Goal: Task Accomplishment & Management: Complete application form

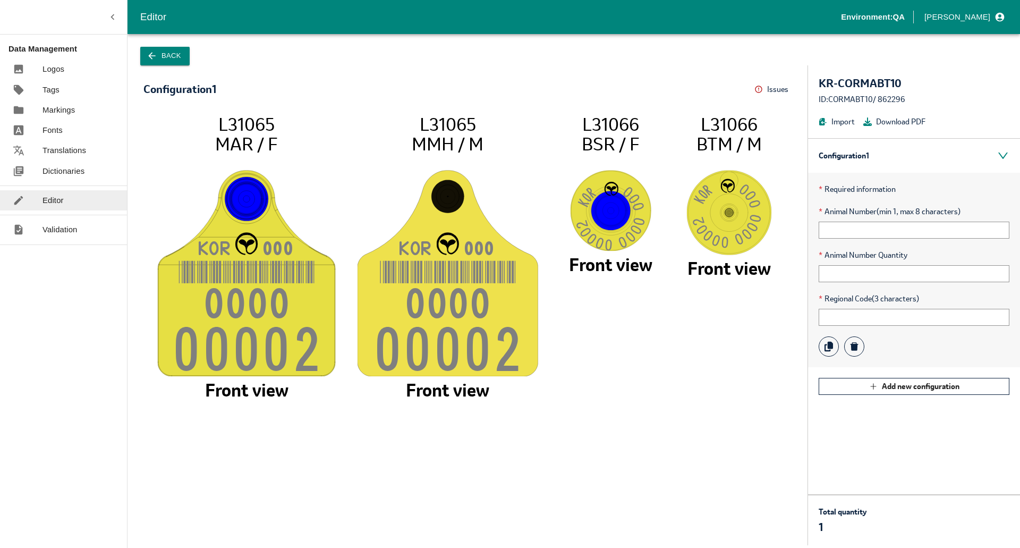
click at [423, 302] on tspan "000" at bounding box center [439, 302] width 65 height 31
drag, startPoint x: 421, startPoint y: 302, endPoint x: 528, endPoint y: 347, distance: 116.2
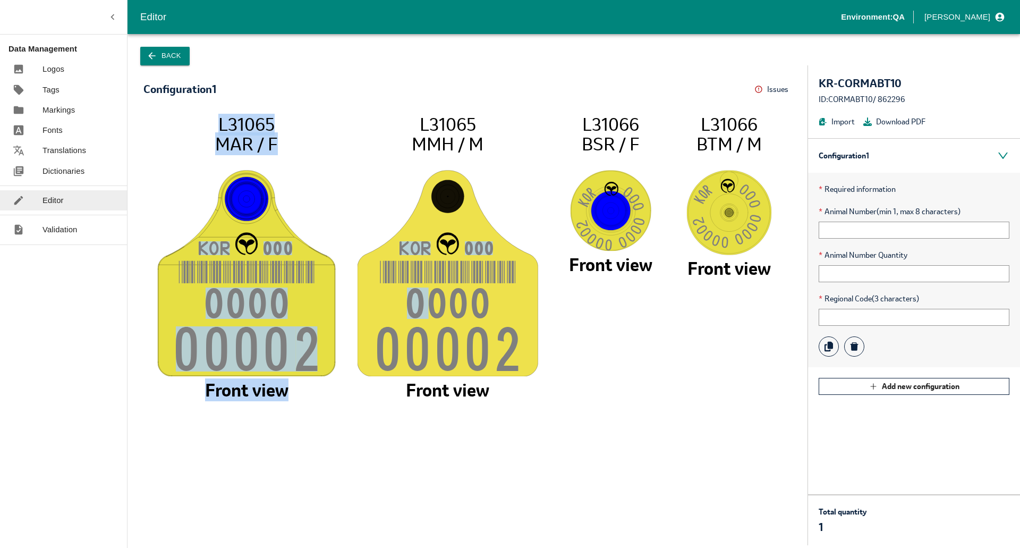
click at [528, 347] on icon "KO R 00 0 000 0 0000 2 L31065 MAR / F Front view KO R 00 0 000 0 0000 2 L31065 …" at bounding box center [467, 324] width 627 height 421
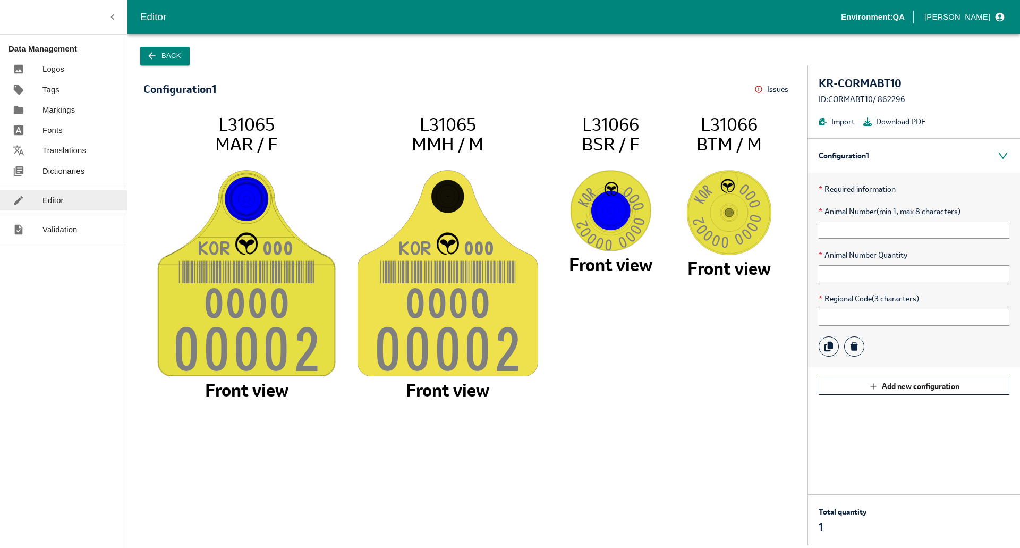
click at [535, 348] on image at bounding box center [448, 273] width 181 height 206
drag, startPoint x: 520, startPoint y: 353, endPoint x: 393, endPoint y: 331, distance: 129.4
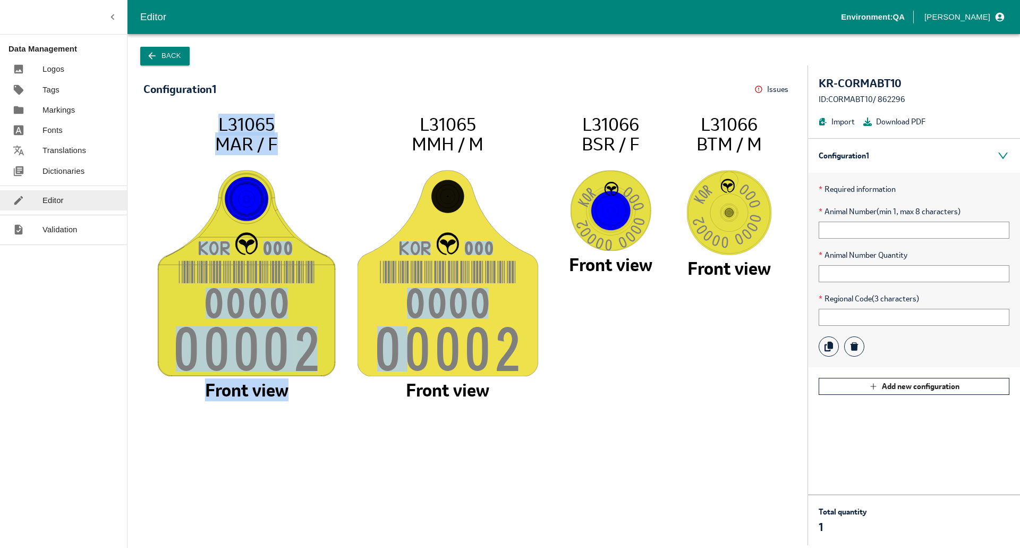
click at [393, 331] on icon "KO R 00 0 000 0 0000 2 L31065 MAR / F Front view KO R 00 0 000 0 0000 2 L31065 …" at bounding box center [467, 324] width 627 height 421
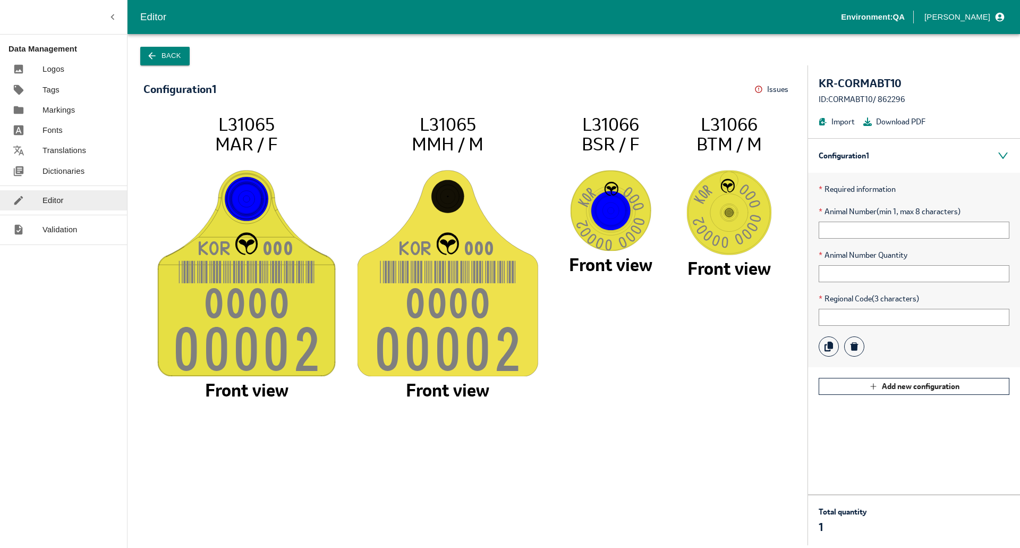
click at [420, 332] on tspan "0000" at bounding box center [437, 348] width 120 height 45
drag, startPoint x: 832, startPoint y: 510, endPoint x: 884, endPoint y: 513, distance: 51.6
click at [882, 513] on div "Total quantity 1 Review" at bounding box center [914, 519] width 212 height 51
click at [884, 513] on div "Total quantity 1 Review" at bounding box center [914, 519] width 212 height 51
drag, startPoint x: 886, startPoint y: 513, endPoint x: 816, endPoint y: 512, distance: 70.1
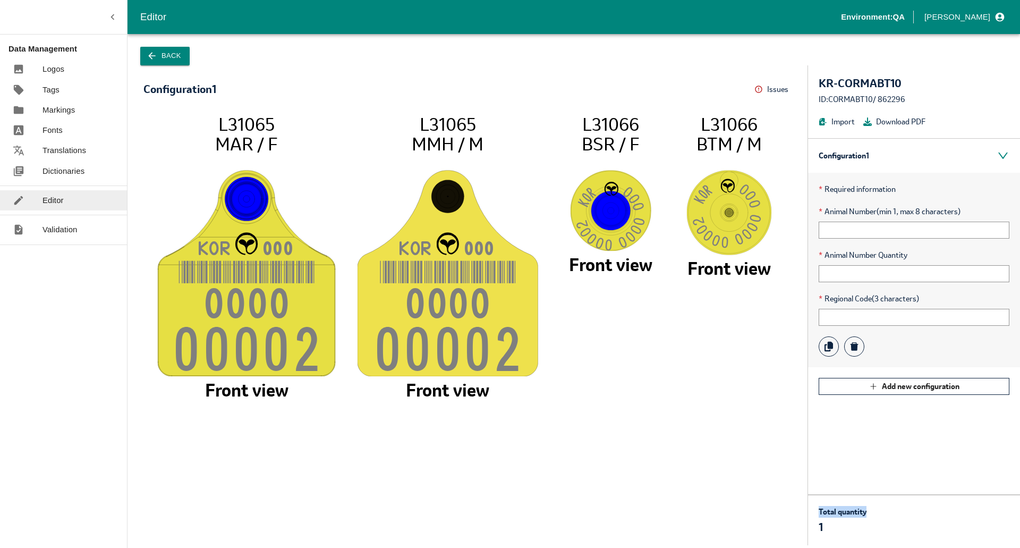
click at [816, 512] on div "Total quantity 1 Review" at bounding box center [914, 519] width 212 height 51
click at [734, 491] on icon "KO R 00 0 000 0 0000 2 L31065 MAR / F Front view KO R 00 0 000 0 0000 2 L31065 …" at bounding box center [467, 324] width 627 height 421
click at [250, 92] on div "Configuration 1 Issues Menu" at bounding box center [467, 89] width 648 height 16
drag, startPoint x: 815, startPoint y: 507, endPoint x: 911, endPoint y: 522, distance: 97.3
click at [904, 515] on div "Total quantity 1 Review" at bounding box center [914, 519] width 212 height 51
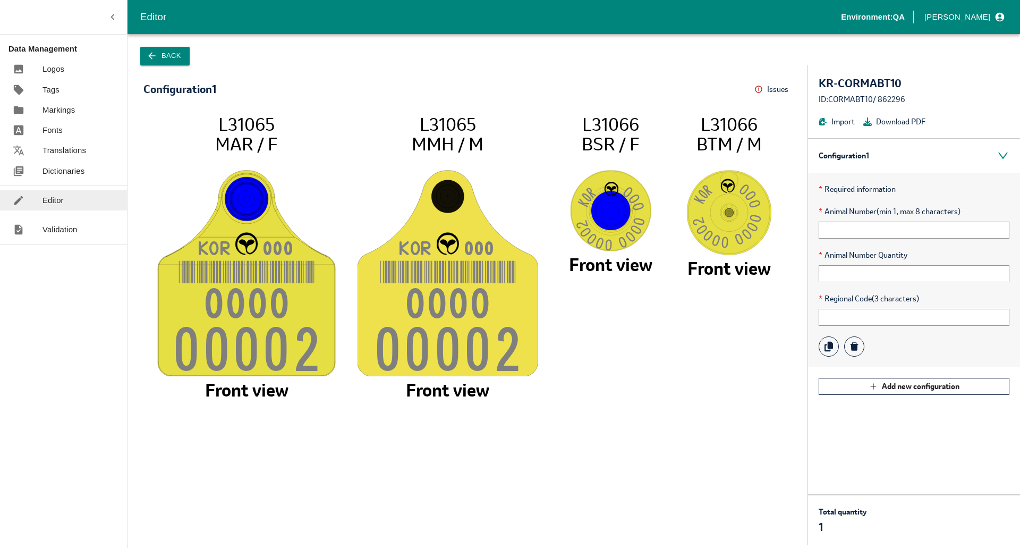
click at [912, 526] on div "Total quantity 1 Review" at bounding box center [914, 519] width 212 height 51
click at [775, 88] on button "Issues" at bounding box center [773, 89] width 37 height 16
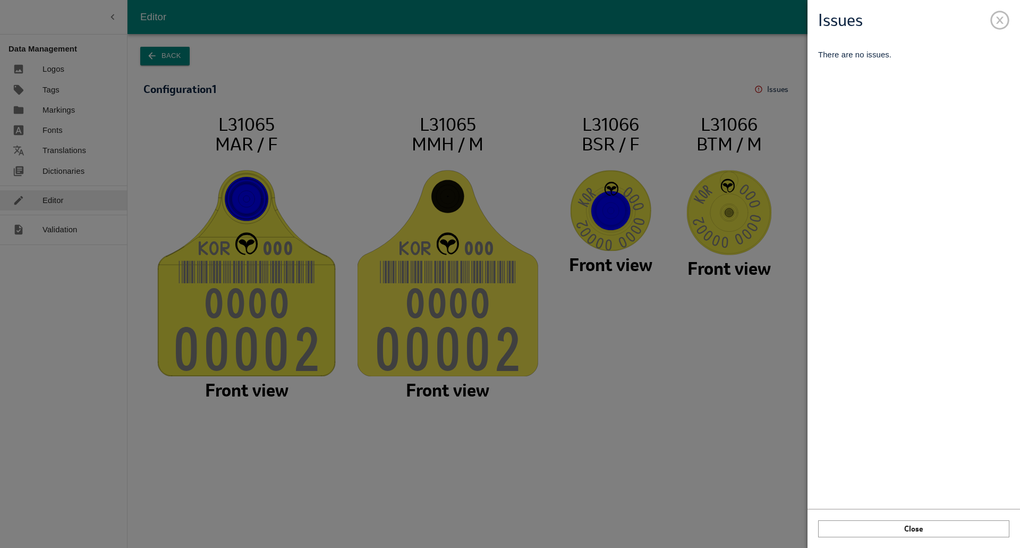
click at [997, 24] on span at bounding box center [999, 18] width 19 height 19
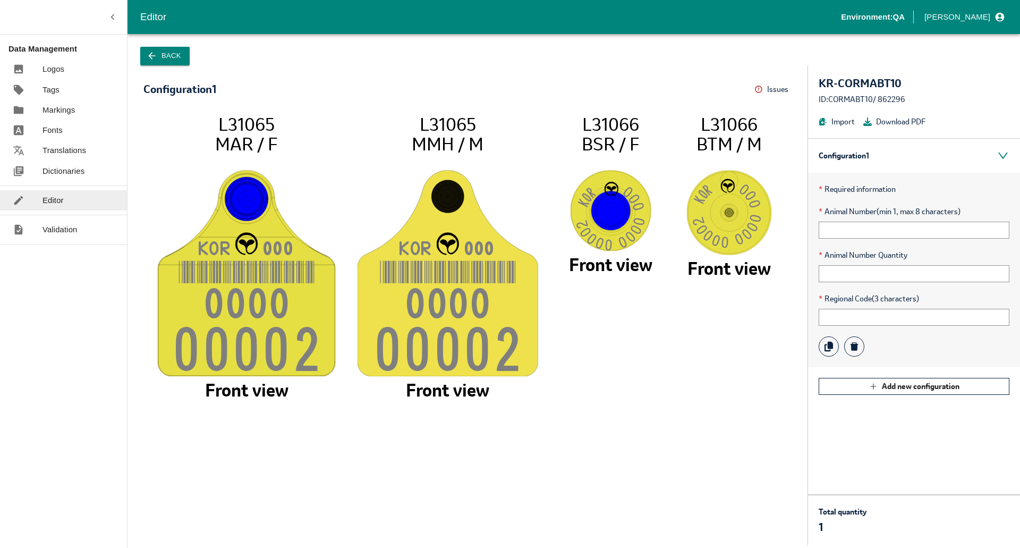
drag, startPoint x: 886, startPoint y: 211, endPoint x: 963, endPoint y: 211, distance: 77.0
click at [963, 211] on span "* Animal Number (min 1, max 8 characters)" at bounding box center [914, 212] width 191 height 12
click at [979, 209] on span "* Animal Number (min 1, max 8 characters)" at bounding box center [914, 212] width 191 height 12
drag, startPoint x: 961, startPoint y: 215, endPoint x: 953, endPoint y: 217, distance: 8.6
click at [953, 217] on span "* Animal Number (min 1, max 8 characters)" at bounding box center [914, 212] width 191 height 12
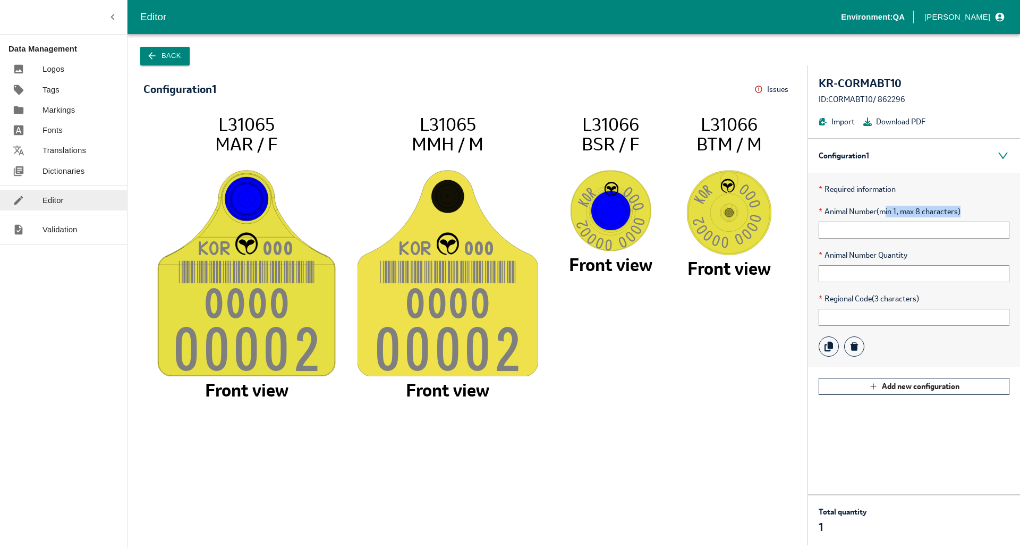
drag, startPoint x: 884, startPoint y: 210, endPoint x: 961, endPoint y: 211, distance: 77.6
click at [961, 211] on span "* Animal Number (min 1, max 8 characters)" at bounding box center [914, 212] width 191 height 12
click at [966, 211] on span "* Animal Number (min 1, max 8 characters)" at bounding box center [914, 212] width 191 height 12
drag, startPoint x: 974, startPoint y: 211, endPoint x: 883, endPoint y: 215, distance: 91.5
click at [883, 215] on span "* Animal Number (min 1, max 8 characters)" at bounding box center [914, 212] width 191 height 12
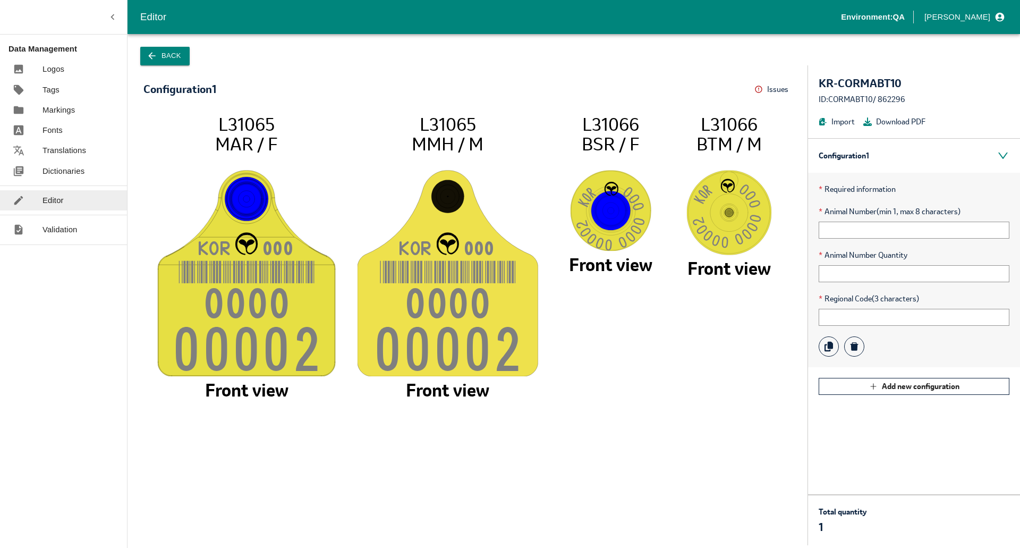
click at [883, 215] on span "* Animal Number (min 1, max 8 characters)" at bounding box center [914, 212] width 191 height 12
drag, startPoint x: 883, startPoint y: 214, endPoint x: 962, endPoint y: 216, distance: 79.2
click at [962, 216] on span "* Animal Number (min 1, max 8 characters)" at bounding box center [914, 212] width 191 height 12
click at [970, 206] on span "* Animal Number (min 1, max 8 characters)" at bounding box center [914, 212] width 191 height 12
drag, startPoint x: 970, startPoint y: 211, endPoint x: 879, endPoint y: 214, distance: 90.4
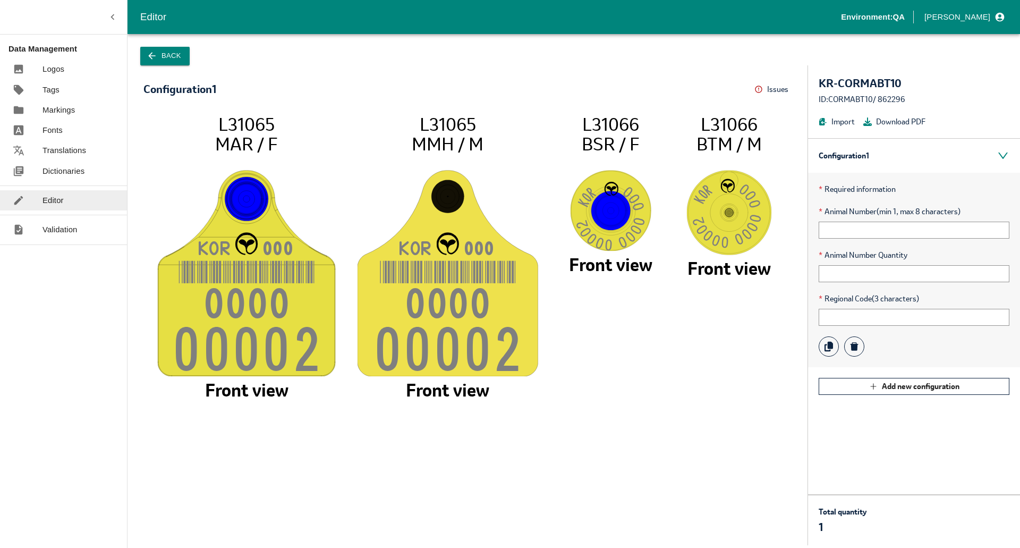
click at [879, 214] on span "* Animal Number (min 1, max 8 characters)" at bounding box center [914, 212] width 191 height 12
copy span "(min 1, max 8 characters)"
drag, startPoint x: 571, startPoint y: 266, endPoint x: 770, endPoint y: 273, distance: 199.4
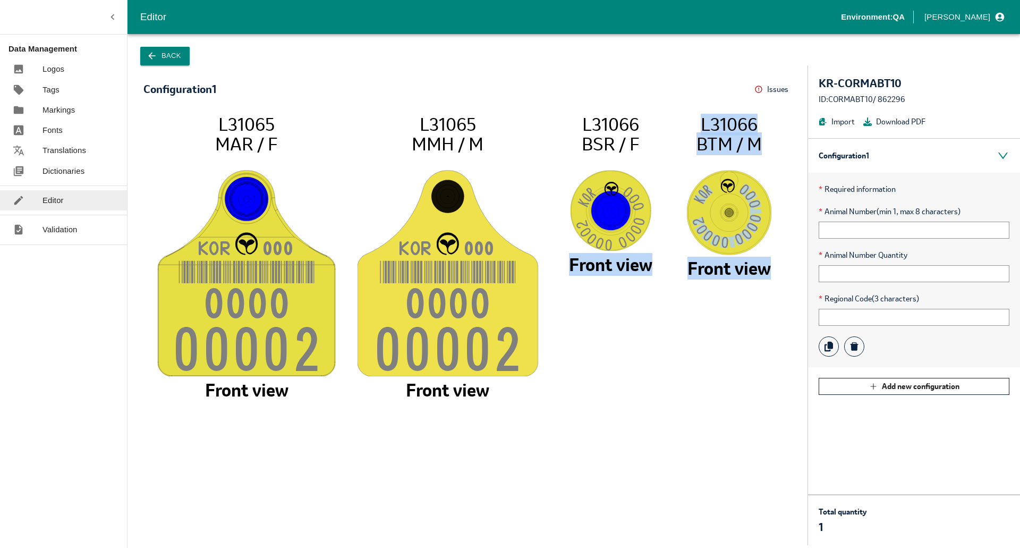
click at [770, 273] on icon "KO R 00 0 000 0 0000 2 L31065 MAR / F Front view KO R 00 0 000 0 0000 2 L31065 …" at bounding box center [467, 324] width 627 height 421
click at [779, 274] on icon "KO R 00 0 000 0 0000 2 L31065 MAR / F Front view KO R 00 0 000 0 0000 2 L31065 …" at bounding box center [467, 324] width 627 height 421
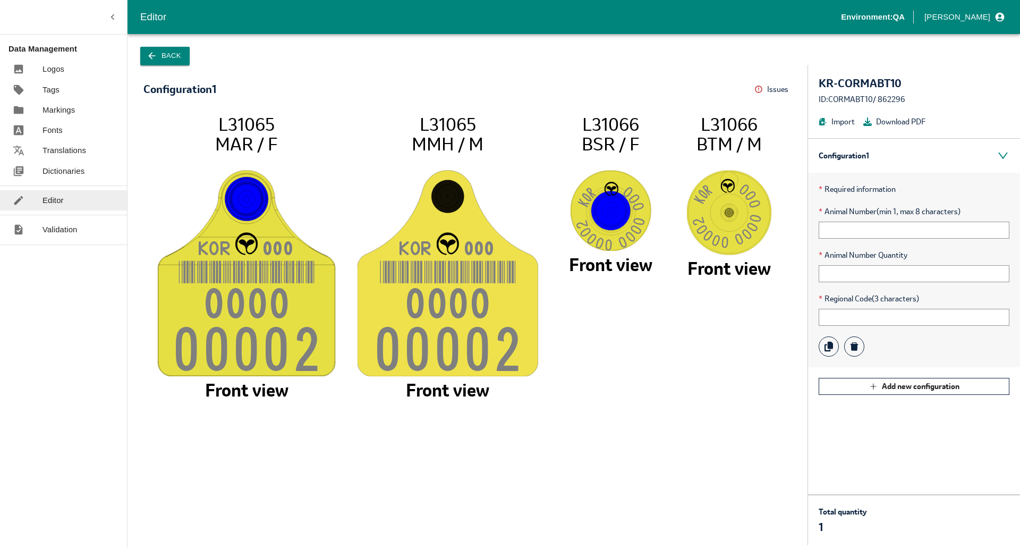
drag, startPoint x: 207, startPoint y: 397, endPoint x: 656, endPoint y: 376, distance: 449.5
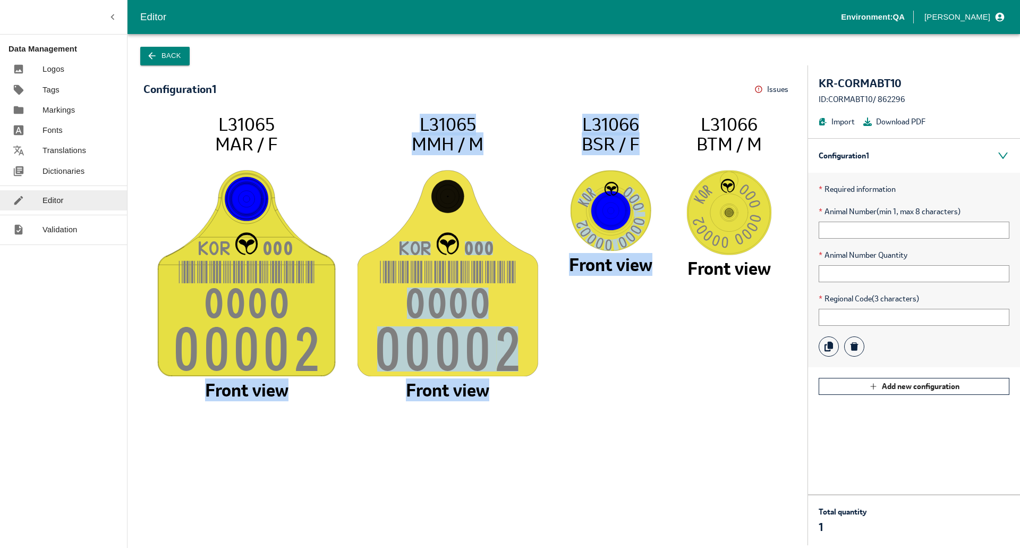
click at [652, 376] on icon "KO R 00 0 000 0 0000 2 L31065 MAR / F Front view KO R 00 0 000 0 0000 2 L31065 …" at bounding box center [467, 324] width 627 height 421
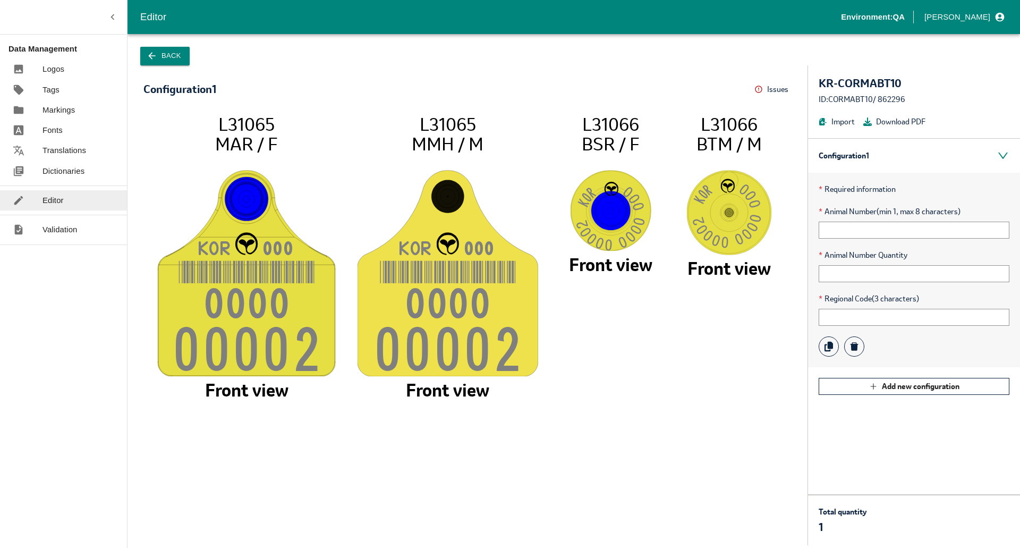
click at [668, 374] on icon "KO R 00 0 000 0 0000 2 L31065 MAR / F Front view KO R 00 0 000 0 0000 2 L31065 …" at bounding box center [467, 324] width 627 height 421
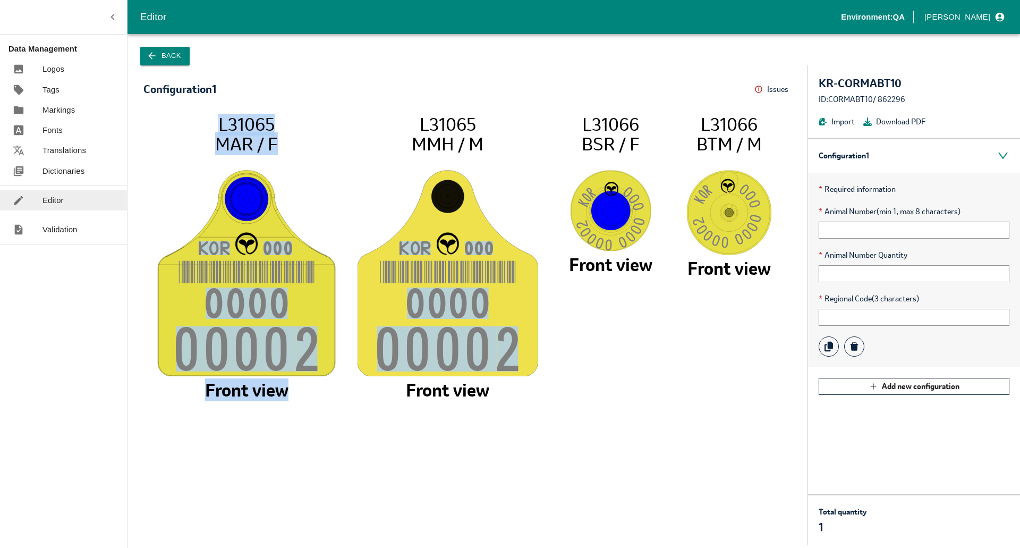
drag, startPoint x: 384, startPoint y: 104, endPoint x: 538, endPoint y: 415, distance: 346.7
click at [538, 415] on div "KO R 00 0 000 0 0000 2 L31065 MAR / F Front view KO R 00 0 000 0 0000 2 L31065 …" at bounding box center [468, 321] width 680 height 447
click at [561, 417] on icon "KO R 00 0 000 0 0000 2 L31065 MAR / F Front view KO R 00 0 000 0 0000 2 L31065 …" at bounding box center [467, 324] width 627 height 421
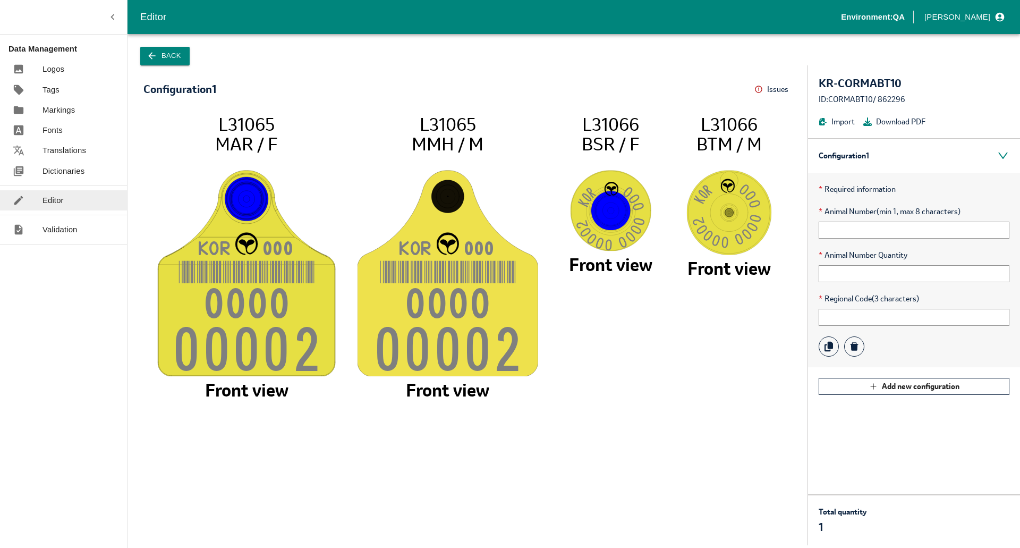
drag, startPoint x: 580, startPoint y: 415, endPoint x: 392, endPoint y: 125, distance: 345.6
click at [392, 125] on icon "KO R 00 0 000 0 0000 2 L31065 MAR / F Front view KO R 00 0 000 0 0000 2 L31065 …" at bounding box center [467, 324] width 627 height 421
click at [390, 121] on icon "KO R 00 0 000 0 0000 2 L31065 MAR / F Front view KO R 00 0 000 0 0000 2 L31065 …" at bounding box center [467, 324] width 627 height 421
drag, startPoint x: 394, startPoint y: 113, endPoint x: 567, endPoint y: 355, distance: 297.1
click at [567, 355] on icon "KO R 00 0 000 0 0000 2 L31065 MAR / F Front view KO R 00 0 000 0 0000 2 L31065 …" at bounding box center [467, 324] width 627 height 421
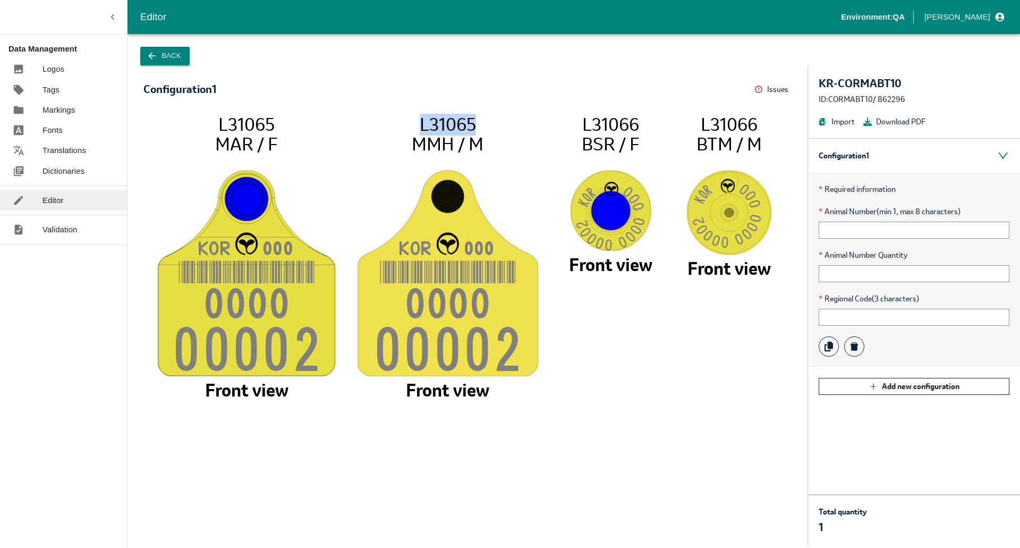
click at [567, 355] on icon "KO R 00 0 000 0 0000 2 L31065 MAR / F Front view KO R 00 0 000 0 0000 2 L31065 …" at bounding box center [467, 324] width 627 height 421
click at [662, 338] on icon "KO R 00 0 000 0 0000 2 L31065 MAR / F Front view KO R 00 0 000 0 0000 2 L31065 …" at bounding box center [467, 324] width 627 height 421
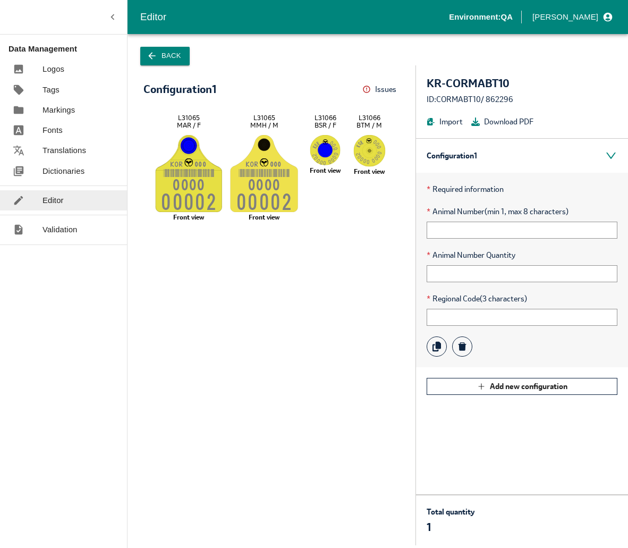
click at [297, 295] on icon "KO R 00 0 000 0 0000 2 L31065 MAR / F Front view KO R 00 0 000 0 0000 2 L31065 …" at bounding box center [271, 324] width 235 height 421
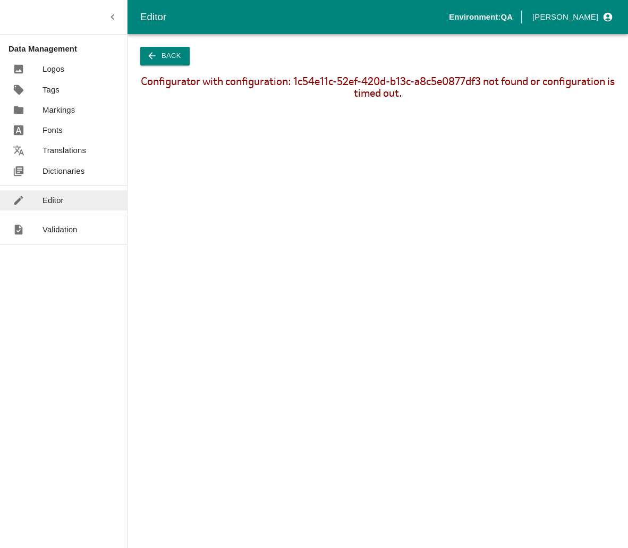
click at [160, 47] on button "Back" at bounding box center [164, 56] width 49 height 19
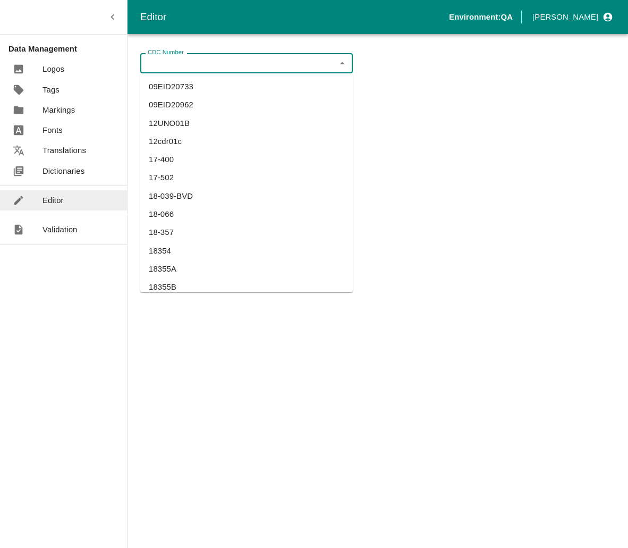
click at [173, 68] on div "CDC Number CDC Number" at bounding box center [246, 63] width 213 height 20
click at [162, 86] on li "CORMABT10" at bounding box center [246, 87] width 213 height 18
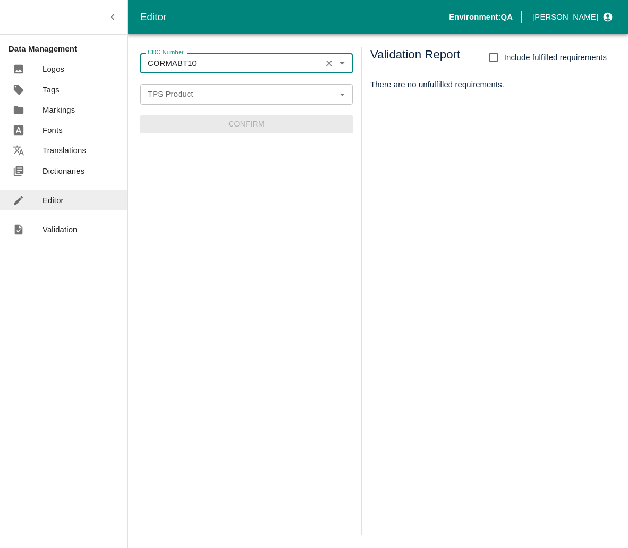
type input "CORMABT10"
click at [161, 87] on div "TPS Product TPS Product" at bounding box center [246, 94] width 213 height 20
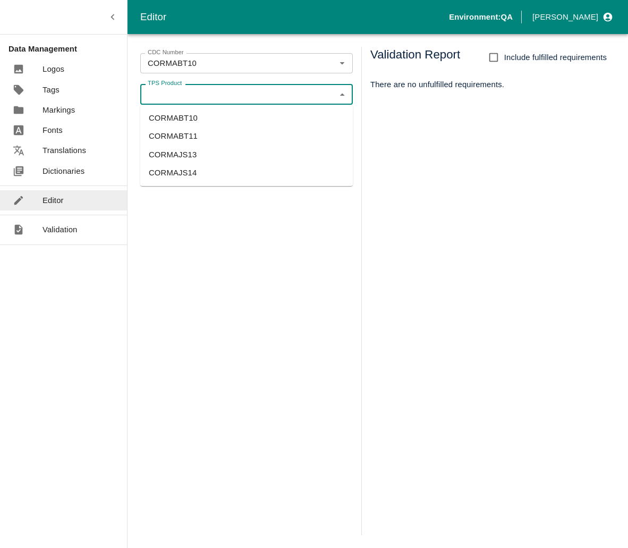
click at [154, 122] on li "CORMABT10" at bounding box center [246, 118] width 213 height 18
type input "CORMABT10"
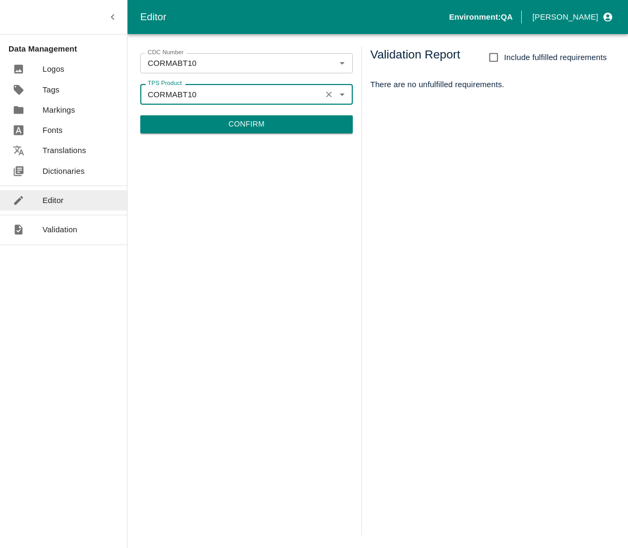
click at [240, 128] on button "Confirm" at bounding box center [246, 124] width 213 height 18
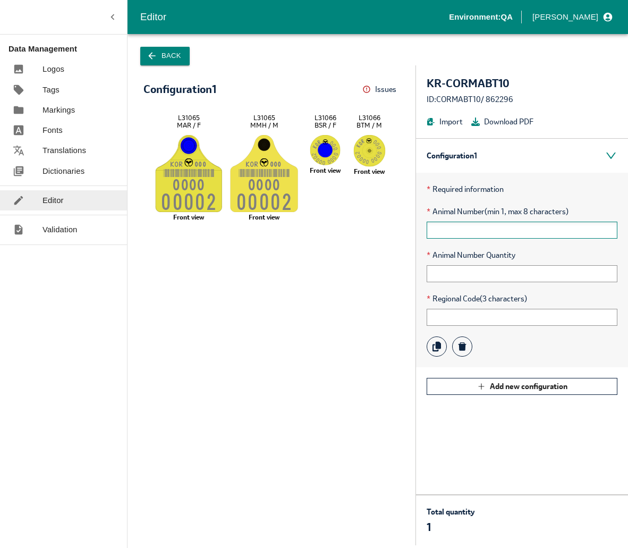
click at [531, 232] on input "text" at bounding box center [522, 230] width 191 height 17
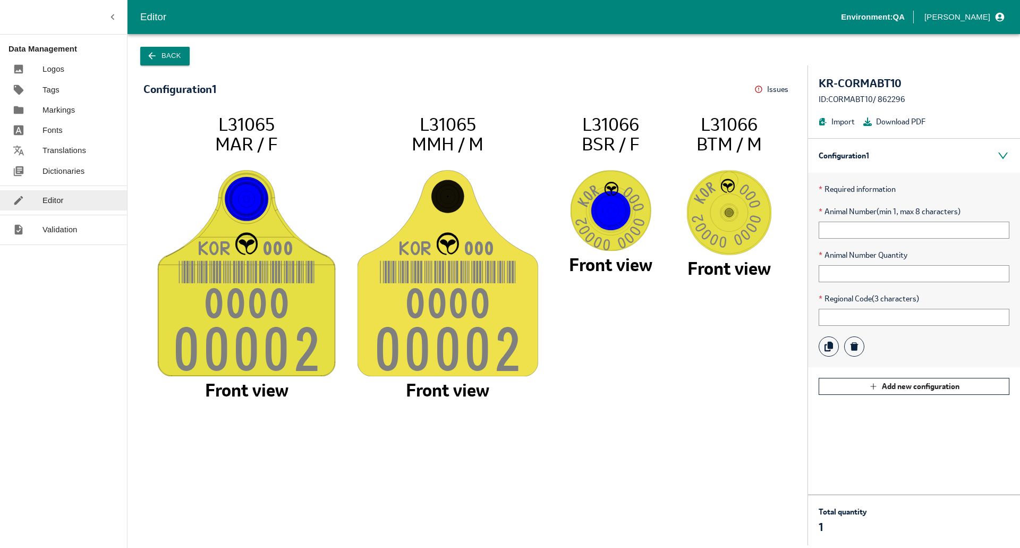
click at [68, 147] on p "Translations" at bounding box center [65, 151] width 44 height 12
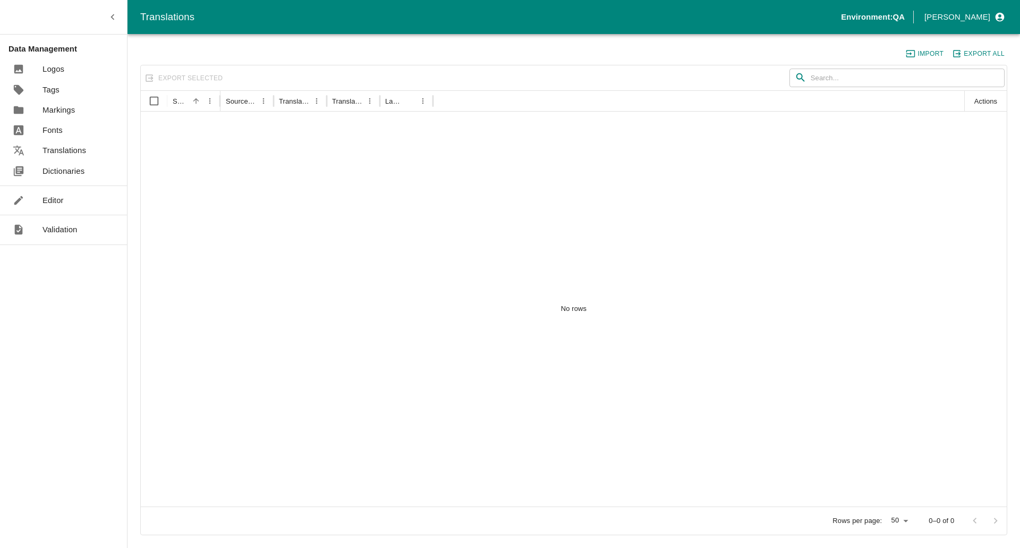
click at [70, 153] on p "Translations" at bounding box center [65, 151] width 44 height 12
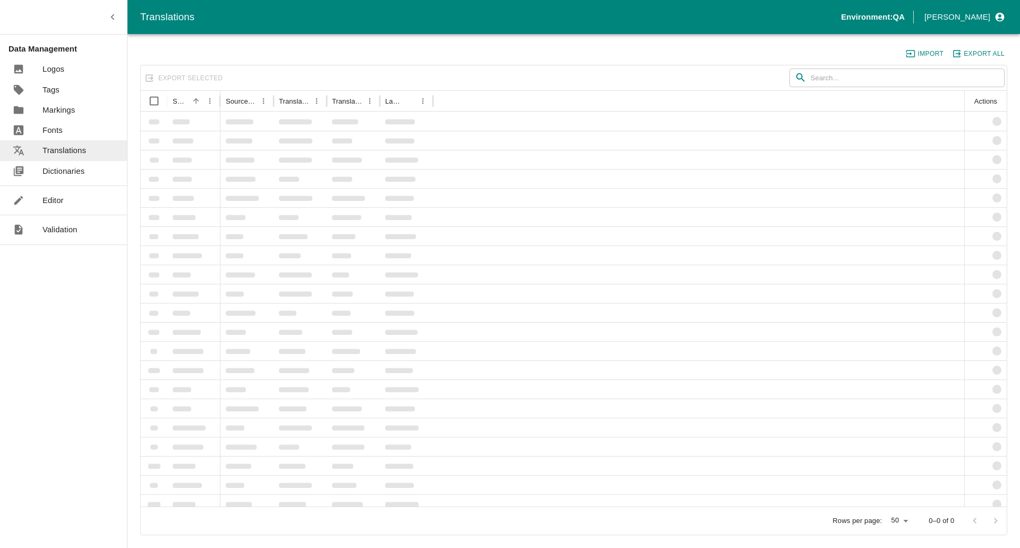
click at [49, 205] on p "Editor" at bounding box center [53, 200] width 21 height 12
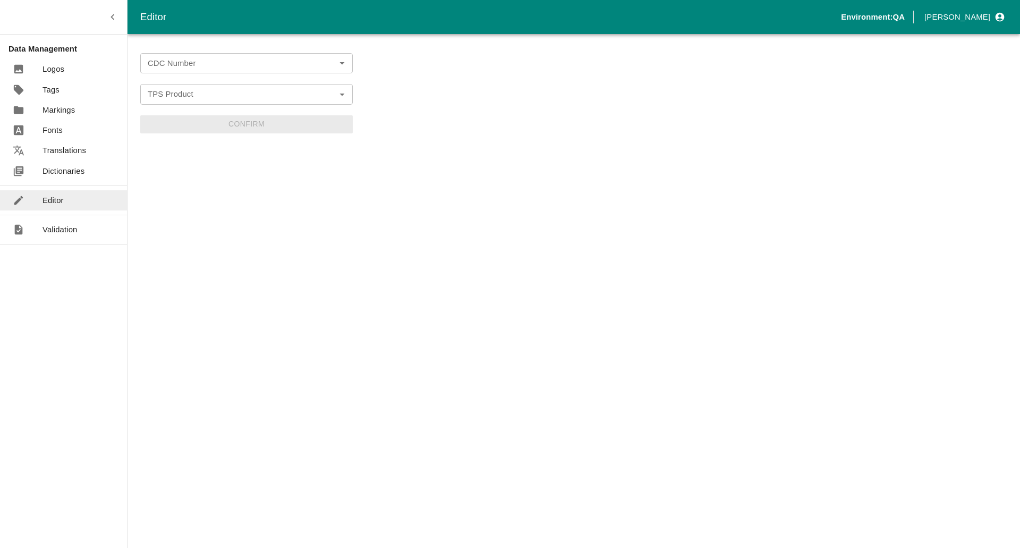
click at [217, 67] on input "CDC Number" at bounding box center [237, 63] width 189 height 14
click at [184, 64] on input "corma" at bounding box center [237, 63] width 189 height 14
type input "corma"
click at [429, 61] on div "CDC Number CDC Number TPS Product TPS Product Confirm" at bounding box center [574, 291] width 893 height 514
click at [235, 64] on input "CDC Number" at bounding box center [237, 63] width 189 height 14
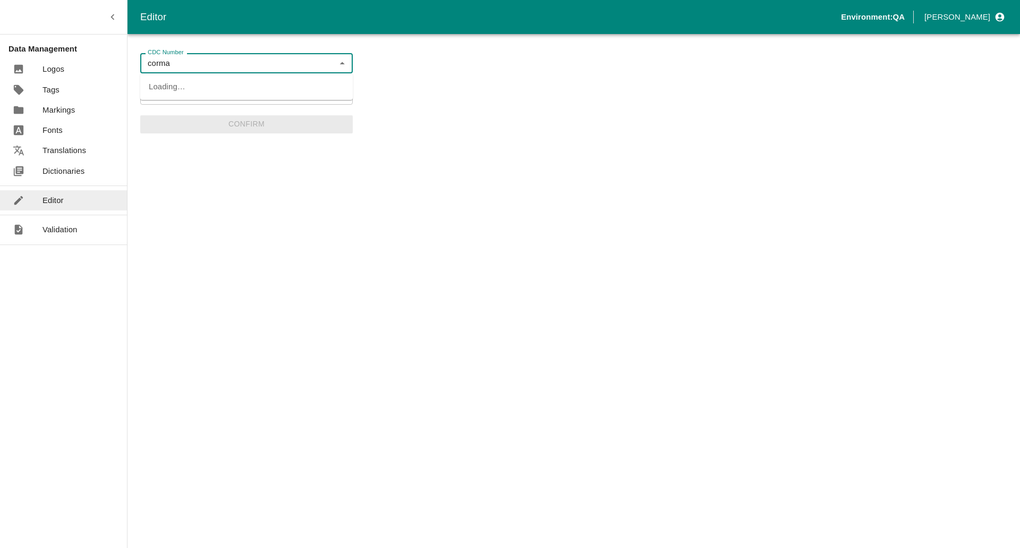
type input "corma"
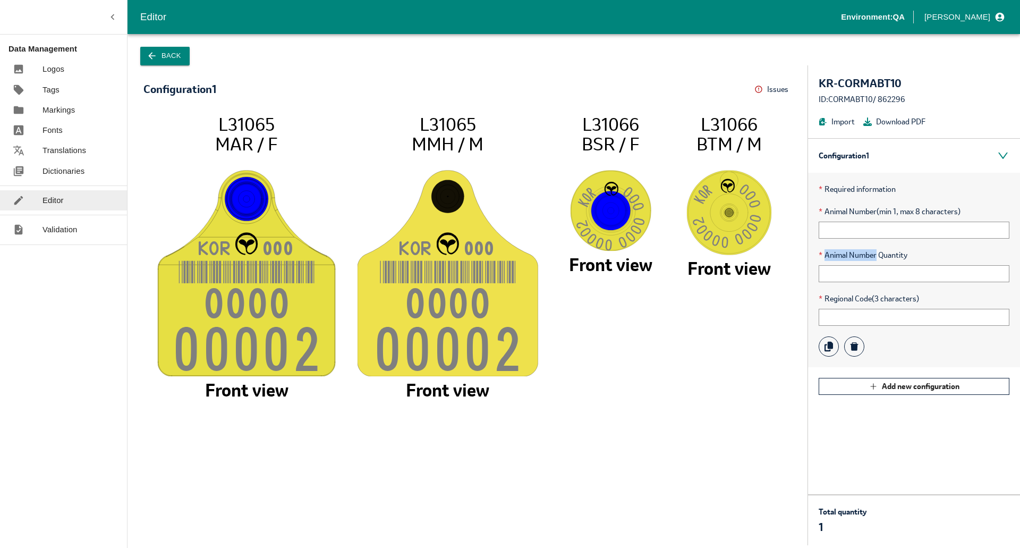
drag, startPoint x: 823, startPoint y: 256, endPoint x: 876, endPoint y: 251, distance: 53.9
click at [876, 251] on span "* Animal Number Quantity" at bounding box center [914, 255] width 191 height 12
drag, startPoint x: 882, startPoint y: 253, endPoint x: 922, endPoint y: 256, distance: 40.5
click at [922, 256] on span "* Animal Number Quantity" at bounding box center [914, 255] width 191 height 12
drag, startPoint x: 881, startPoint y: 212, endPoint x: 1014, endPoint y: 210, distance: 133.4
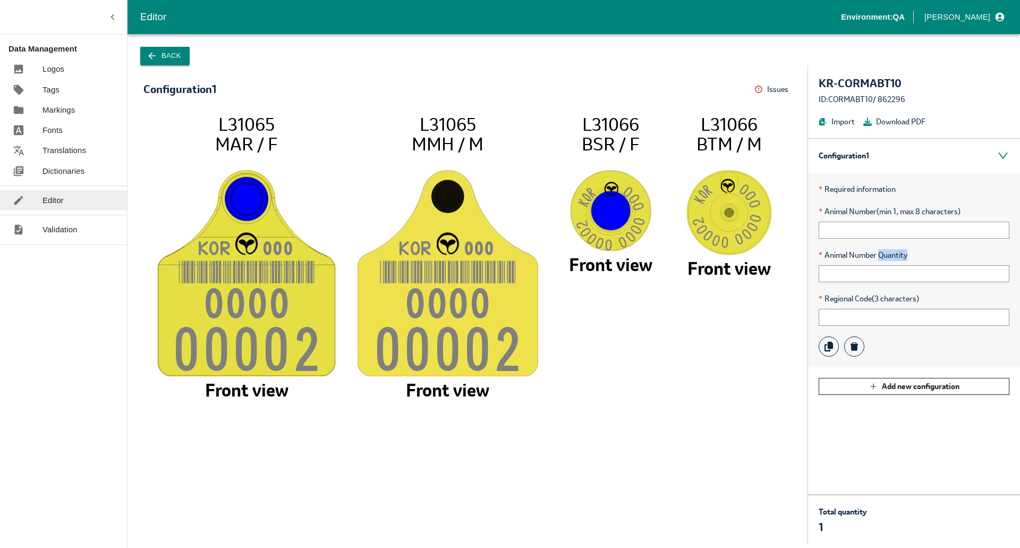
click at [1014, 210] on div "* Required information * Animal Number (min 1, max 8 characters) * Animal Numbe…" at bounding box center [914, 270] width 212 height 194
click at [964, 214] on span "* Animal Number (min 1, max 8 characters)" at bounding box center [914, 212] width 191 height 12
drag, startPoint x: 912, startPoint y: 258, endPoint x: 882, endPoint y: 255, distance: 29.9
click at [882, 255] on span "* Animal Number Quantity" at bounding box center [914, 255] width 191 height 12
click at [883, 254] on span "* Animal Number Quantity" at bounding box center [914, 255] width 191 height 12
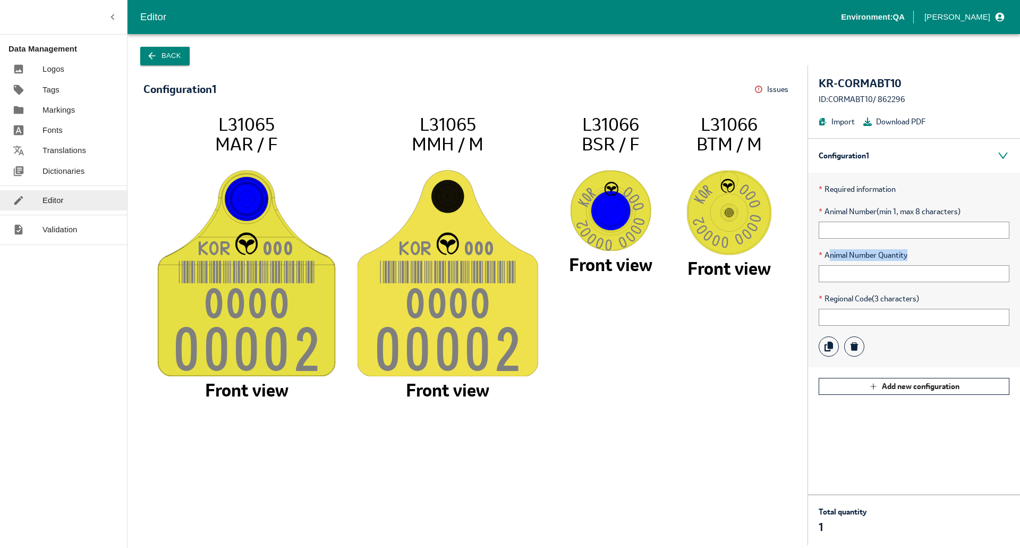
drag, startPoint x: 828, startPoint y: 257, endPoint x: 920, endPoint y: 258, distance: 91.4
click at [917, 258] on span "* Animal Number Quantity" at bounding box center [914, 255] width 191 height 12
click at [929, 258] on span "* Animal Number Quantity" at bounding box center [914, 255] width 191 height 12
drag, startPoint x: 845, startPoint y: 249, endPoint x: 976, endPoint y: 248, distance: 130.7
click at [976, 248] on div "* Required information * Animal Number (min 1, max 8 characters) * Animal Numbe…" at bounding box center [914, 270] width 212 height 194
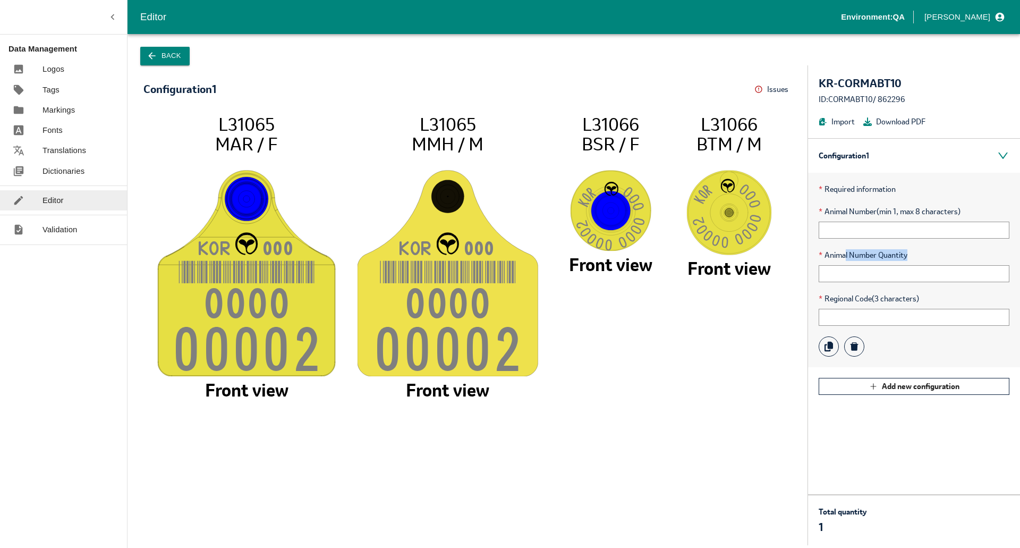
click at [944, 258] on span "* Animal Number Quantity" at bounding box center [914, 255] width 191 height 12
click at [935, 262] on div "* Animal Number Quantity" at bounding box center [914, 265] width 191 height 33
drag, startPoint x: 880, startPoint y: 259, endPoint x: 930, endPoint y: 258, distance: 49.4
click at [930, 258] on span "* Animal Number Quantity" at bounding box center [914, 255] width 191 height 12
drag, startPoint x: 841, startPoint y: 259, endPoint x: 955, endPoint y: 259, distance: 114.2
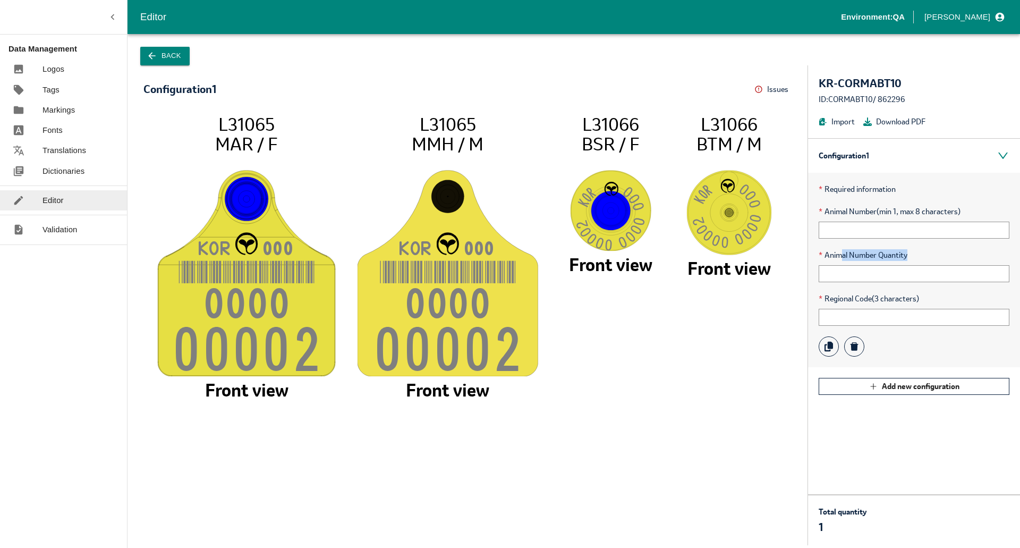
click at [955, 259] on span "* Animal Number Quantity" at bounding box center [914, 255] width 191 height 12
click at [924, 266] on input "text" at bounding box center [914, 273] width 191 height 17
click at [916, 251] on span "* Animal Number Quantity" at bounding box center [914, 255] width 191 height 12
drag, startPoint x: 912, startPoint y: 258, endPoint x: 828, endPoint y: 262, distance: 84.6
click at [828, 262] on div "* Animal Number Quantity" at bounding box center [914, 265] width 191 height 33
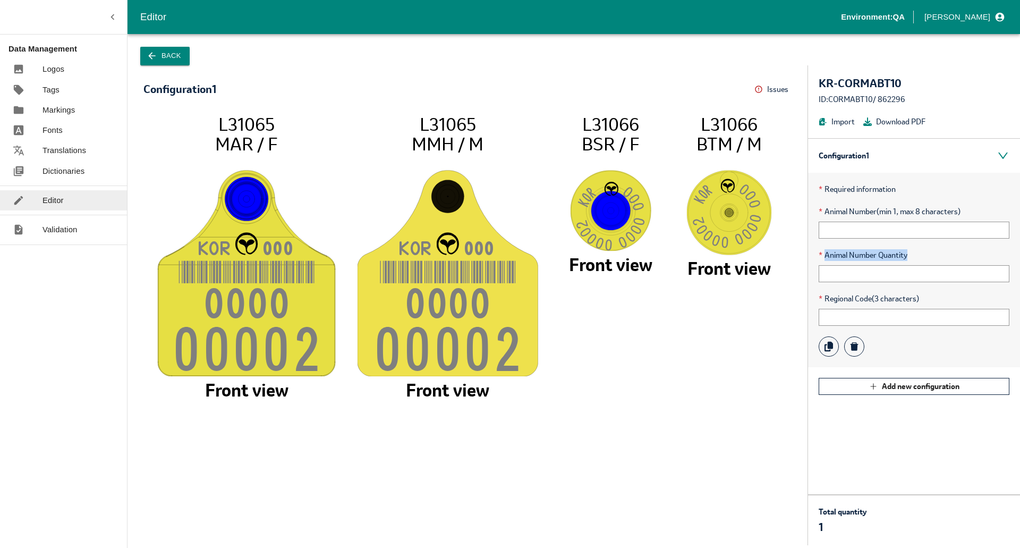
drag, startPoint x: 823, startPoint y: 260, endPoint x: 925, endPoint y: 258, distance: 102.0
click at [925, 258] on span "* Animal Number Quantity" at bounding box center [914, 255] width 191 height 12
drag, startPoint x: 880, startPoint y: 210, endPoint x: 954, endPoint y: 217, distance: 74.8
click at [965, 212] on span "* Animal Number (min 1, max 8 characters)" at bounding box center [914, 212] width 191 height 12
drag, startPoint x: 910, startPoint y: 255, endPoint x: 817, endPoint y: 253, distance: 92.5
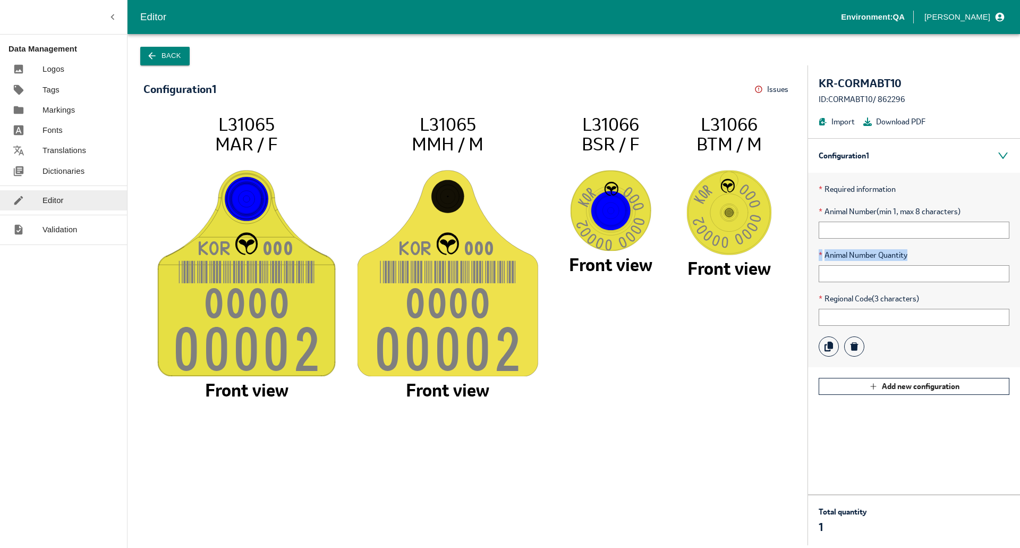
click at [817, 253] on div "* Required information * Animal Number (min 1, max 8 characters) * Animal Numbe…" at bounding box center [914, 270] width 212 height 194
drag, startPoint x: 818, startPoint y: 253, endPoint x: 914, endPoint y: 256, distance: 95.7
click at [914, 256] on div "* Required information * Animal Number (min 1, max 8 characters) * Animal Numbe…" at bounding box center [914, 270] width 212 height 194
click at [920, 253] on span "* Animal Number Quantity" at bounding box center [914, 255] width 191 height 12
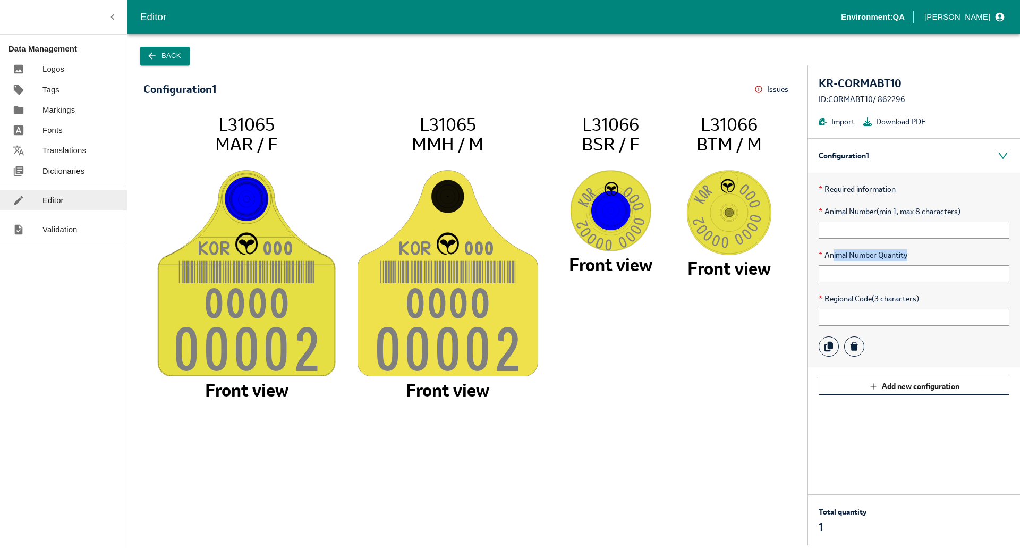
drag, startPoint x: 832, startPoint y: 253, endPoint x: 919, endPoint y: 254, distance: 87.1
click at [919, 254] on span "* Animal Number Quantity" at bounding box center [914, 255] width 191 height 12
drag, startPoint x: 908, startPoint y: 259, endPoint x: 824, endPoint y: 259, distance: 84.5
click at [824, 259] on span "* Animal Number Quantity" at bounding box center [914, 255] width 191 height 12
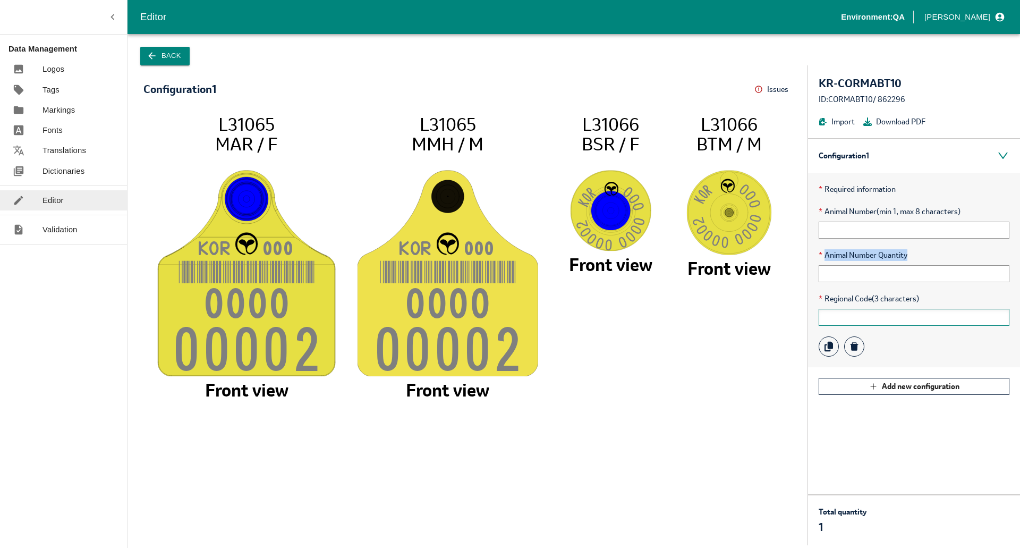
copy span "Animal Number Quantity"
click at [707, 315] on icon "KO R 00 0 000 0 0000 2 L31065 MAR / F Front view KO R 00 0 000 0 0000 2 L31065 …" at bounding box center [467, 324] width 627 height 421
click at [906, 232] on input "text" at bounding box center [914, 230] width 191 height 17
type input "é"
type input "0001"
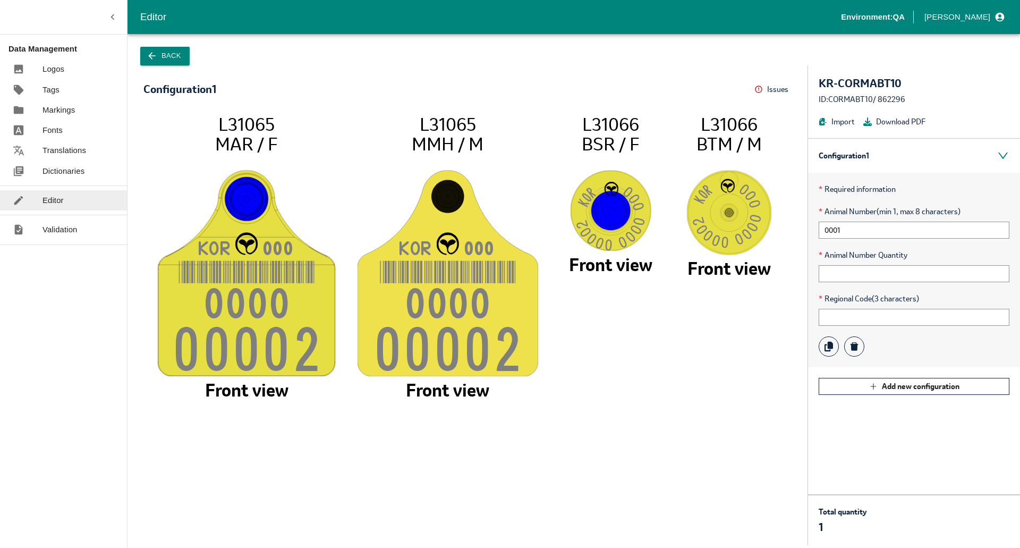
drag, startPoint x: 505, startPoint y: 351, endPoint x: 527, endPoint y: 348, distance: 22.6
click at [527, 348] on icon "KO R 00 0 000 0 0000 2 L31065 MAR / F Front view KO R 00 0 000 0 0000 2 L31065 …" at bounding box center [467, 324] width 627 height 421
click at [542, 359] on icon "KO R 00 0 000 0 0000 2 L31065 MAR / F Front view KO R 00 0 000 0 0000 2 L31065 …" at bounding box center [467, 324] width 627 height 421
drag, startPoint x: 829, startPoint y: 273, endPoint x: 850, endPoint y: 284, distance: 23.5
click at [829, 273] on input "text" at bounding box center [914, 273] width 191 height 17
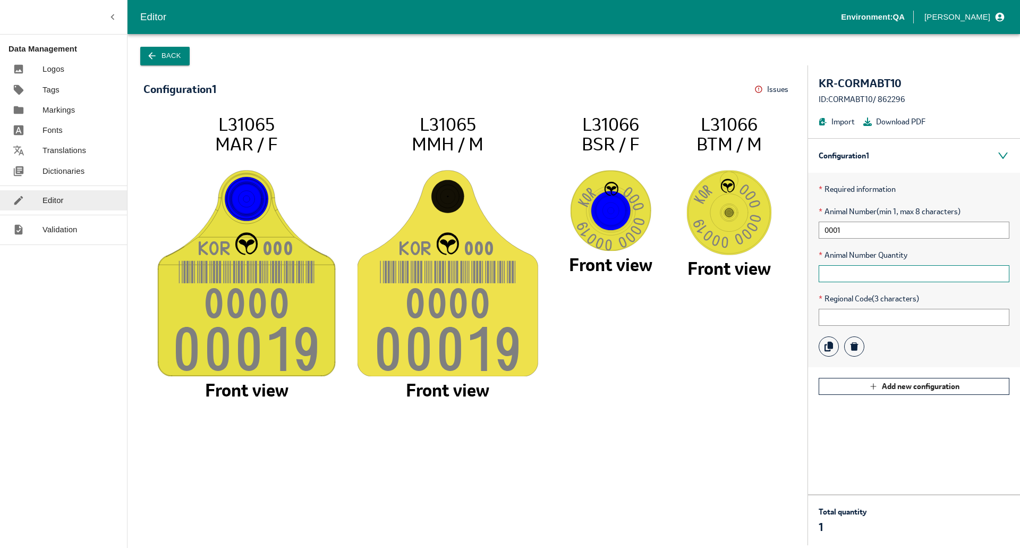
type input "1"
type input "5"
click at [854, 315] on input "text" at bounding box center [914, 317] width 191 height 17
type input "A"
type input "111"
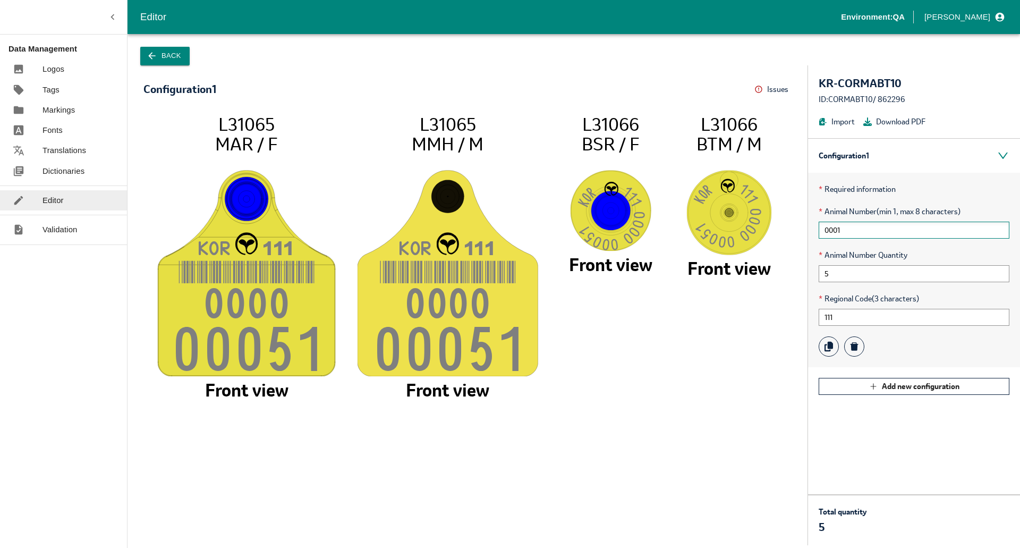
drag, startPoint x: 840, startPoint y: 231, endPoint x: 819, endPoint y: 231, distance: 20.7
click at [819, 231] on input "0001" at bounding box center [914, 230] width 191 height 17
click at [834, 228] on input "0001" at bounding box center [914, 230] width 191 height 17
drag, startPoint x: 839, startPoint y: 227, endPoint x: 819, endPoint y: 233, distance: 21.2
click at [819, 233] on input "0001" at bounding box center [914, 230] width 191 height 17
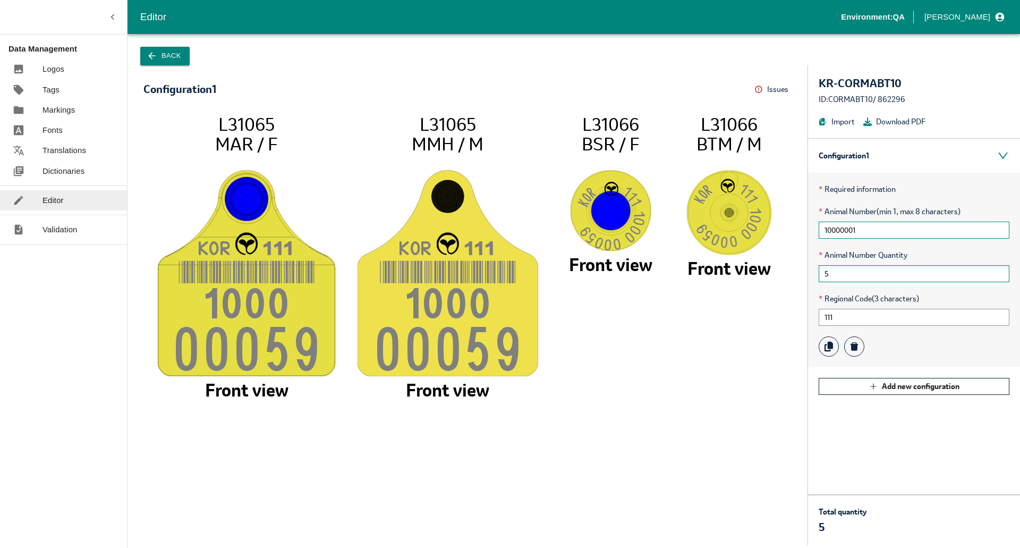
type input "10000001"
click at [910, 278] on input "5" at bounding box center [914, 273] width 191 height 17
click at [888, 315] on input "111" at bounding box center [914, 317] width 191 height 17
click at [721, 429] on icon "KO R 11 1 100 0 0005 9 L31065 MAR / F Front view KO R 11 1 100 0 0005 9 L31065 …" at bounding box center [467, 324] width 627 height 421
drag, startPoint x: 468, startPoint y: 245, endPoint x: 497, endPoint y: 246, distance: 28.7
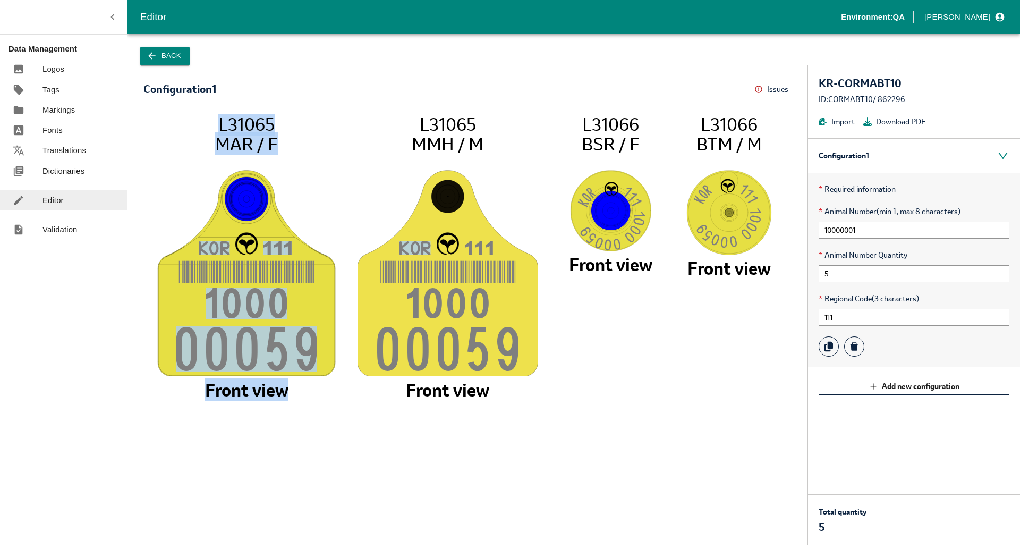
click at [497, 246] on icon "KO R 11 1 100 0 0005 9 L31065 MAR / F Front view KO R 11 1 100 0 0005 9 L31065 …" at bounding box center [467, 324] width 627 height 421
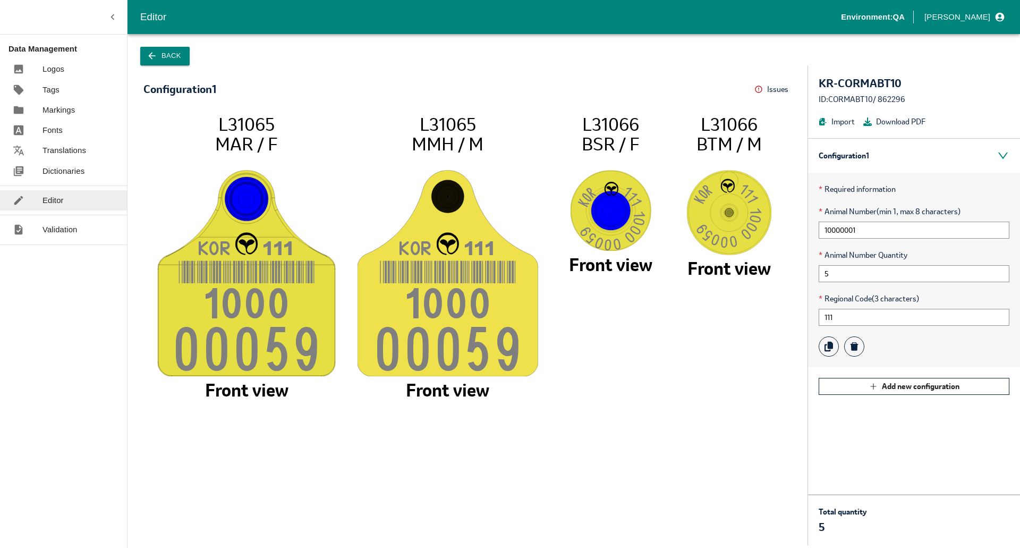
click at [497, 246] on image at bounding box center [448, 273] width 181 height 206
click at [642, 362] on icon "KO R 11 1 100 0 0005 9 L31065 MAR / F Front view KO R 11 1 100 0 0005 9 L31065 …" at bounding box center [467, 324] width 627 height 421
drag, startPoint x: 571, startPoint y: 382, endPoint x: 325, endPoint y: 297, distance: 260.6
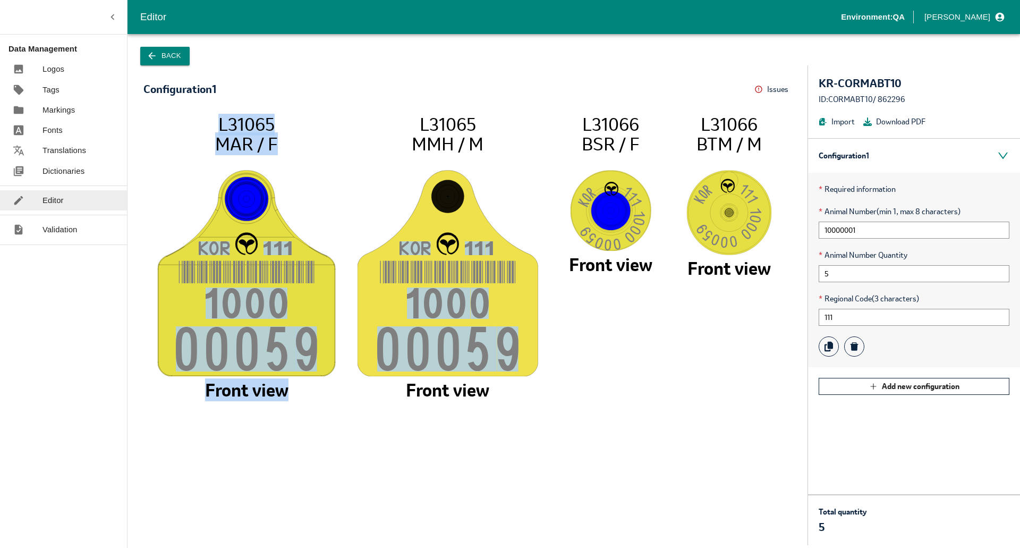
click at [325, 297] on icon "KO R 11 1 100 0 0005 9 L31065 MAR / F Front view KO R 11 1 100 0 0005 9 L31065 …" at bounding box center [467, 324] width 627 height 421
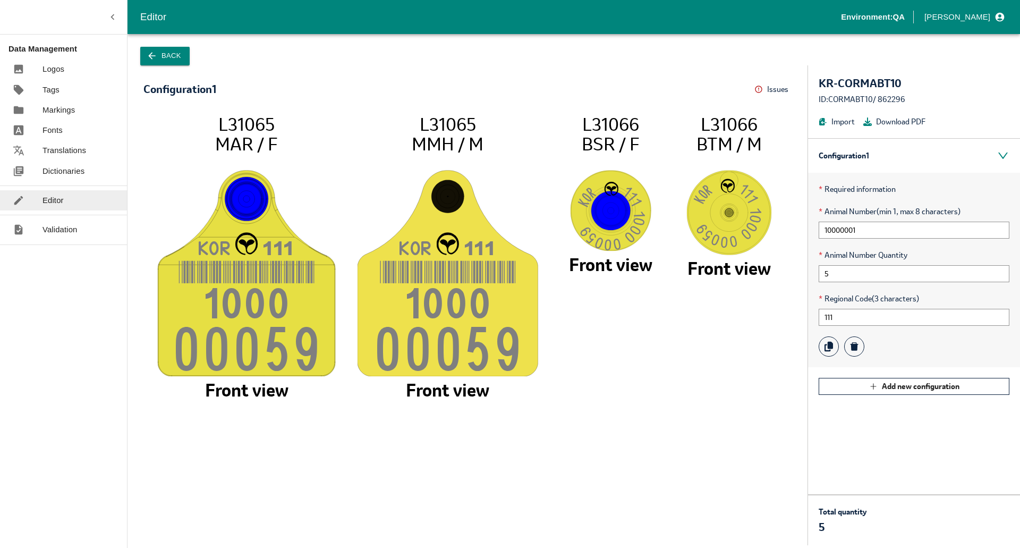
click at [619, 342] on icon "KO R 11 1 100 0 0005 9 L31065 MAR / F Front view KO R 11 1 100 0 0005 9 L31065 …" at bounding box center [467, 324] width 627 height 421
